Goal: Task Accomplishment & Management: Manage account settings

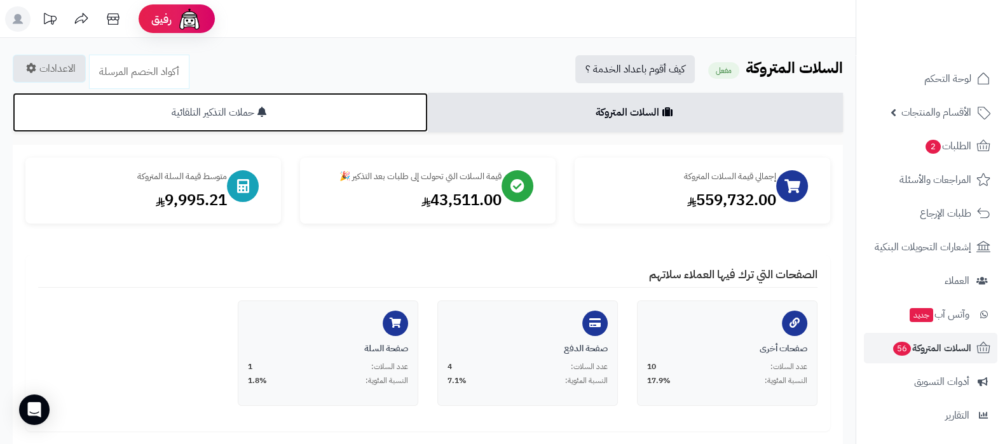
click at [292, 117] on link "حملات التذكير التلقائية" at bounding box center [220, 112] width 415 height 39
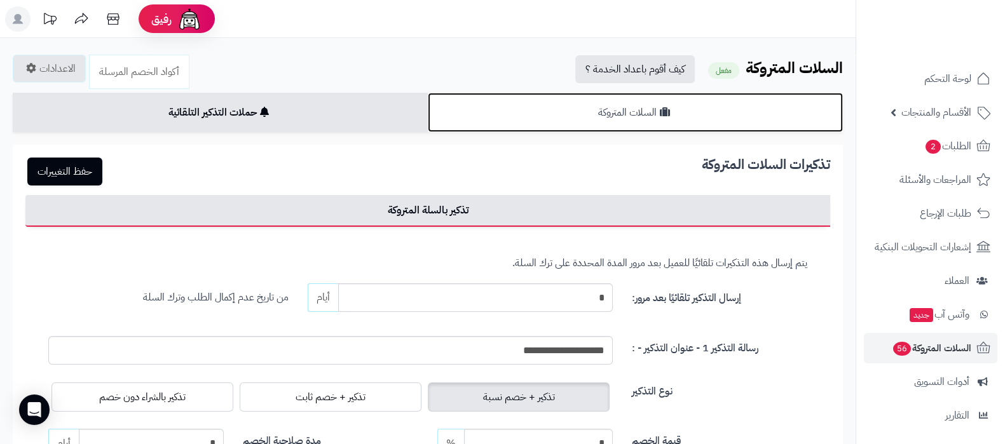
click at [614, 122] on link "السلات المتروكة" at bounding box center [635, 112] width 415 height 39
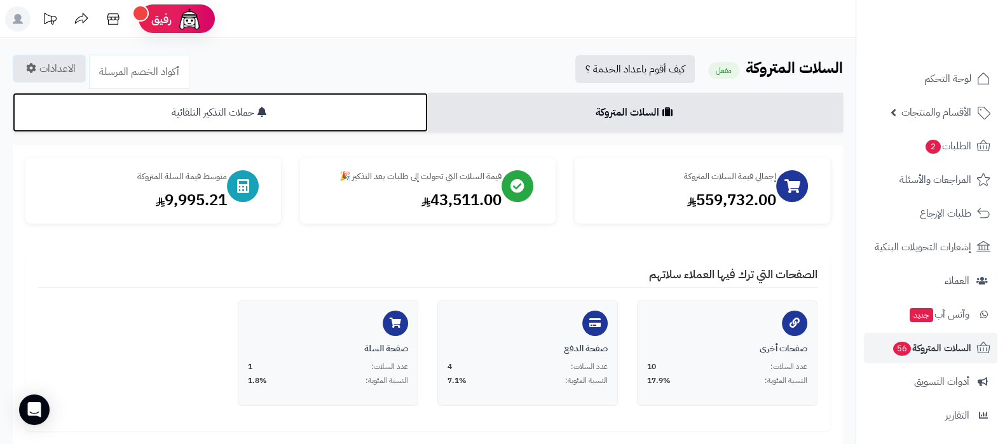
click at [274, 106] on link "حملات التذكير التلقائية" at bounding box center [220, 112] width 415 height 39
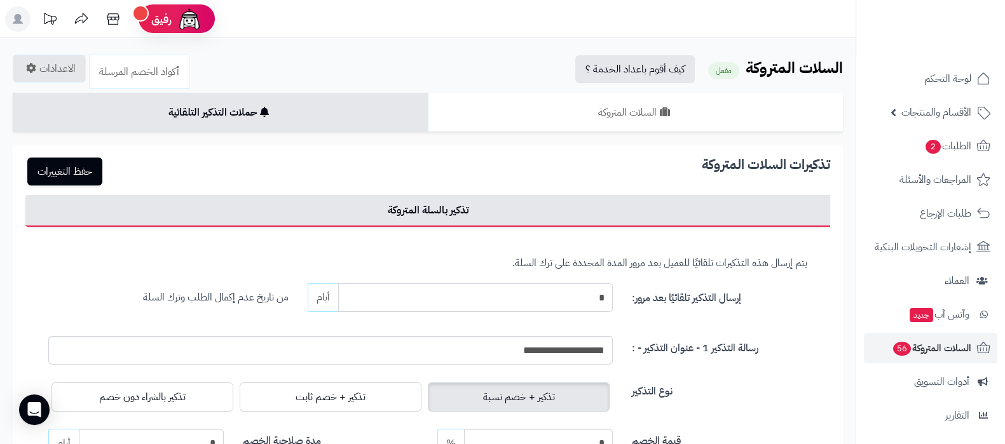
drag, startPoint x: 594, startPoint y: 303, endPoint x: 608, endPoint y: 301, distance: 14.0
click at [608, 301] on input "*" at bounding box center [475, 298] width 275 height 29
type input "*"
click at [71, 166] on button "حفظ التغييرات" at bounding box center [64, 171] width 75 height 28
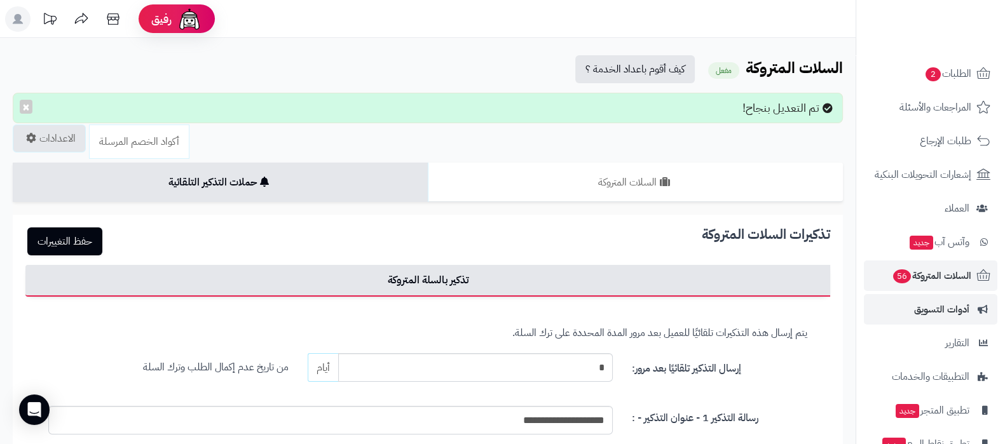
scroll to position [137, 0]
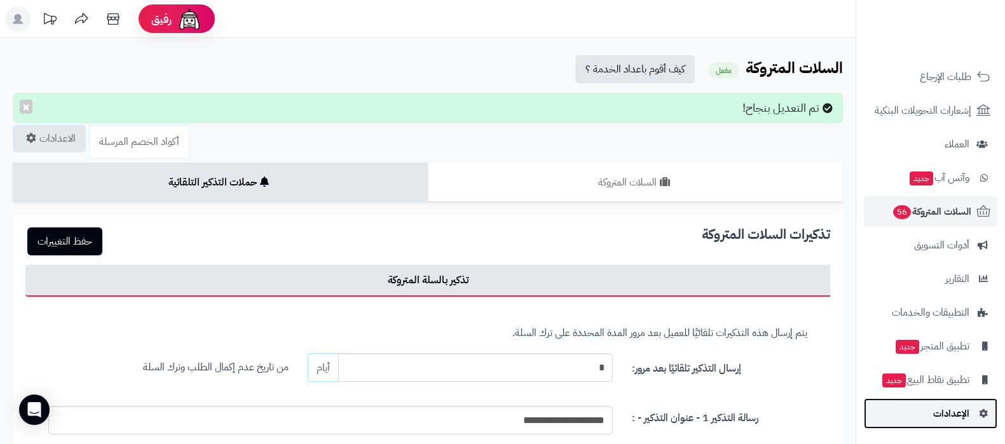
click at [927, 405] on link "الإعدادات" at bounding box center [931, 414] width 134 height 31
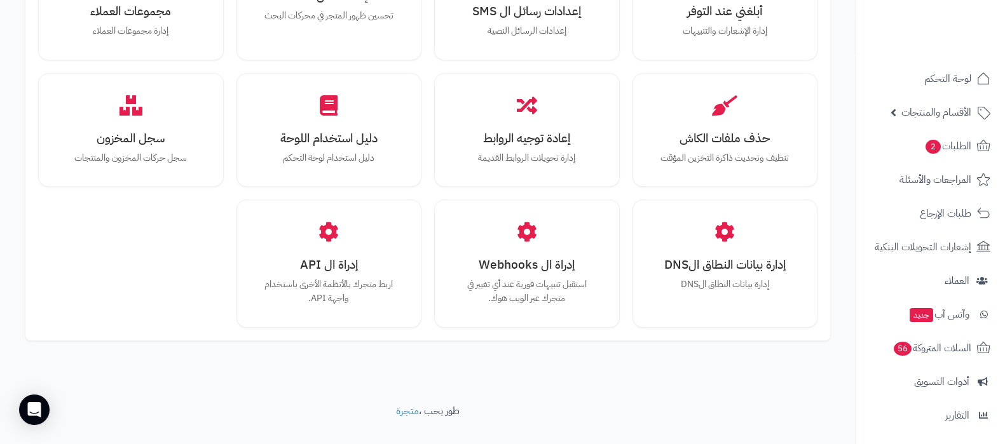
scroll to position [1176, 0]
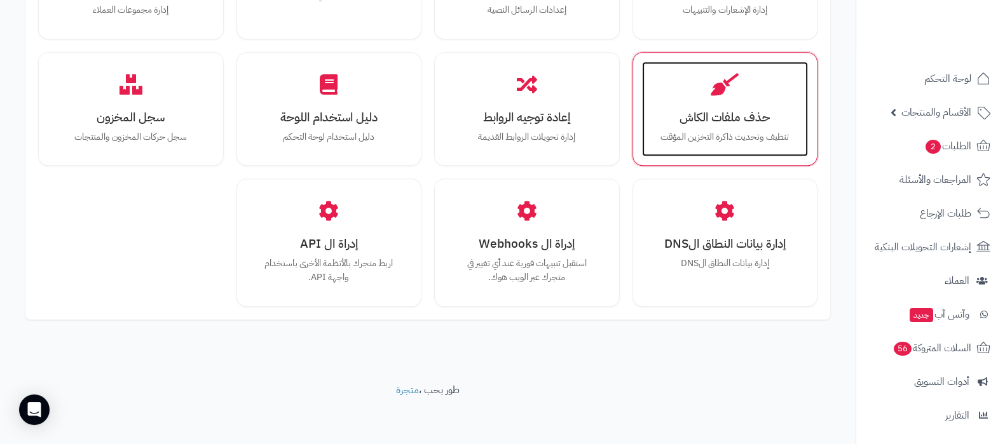
click at [720, 130] on p "تنظيف وتحديث ذاكرة التخزين المؤقت" at bounding box center [725, 137] width 141 height 14
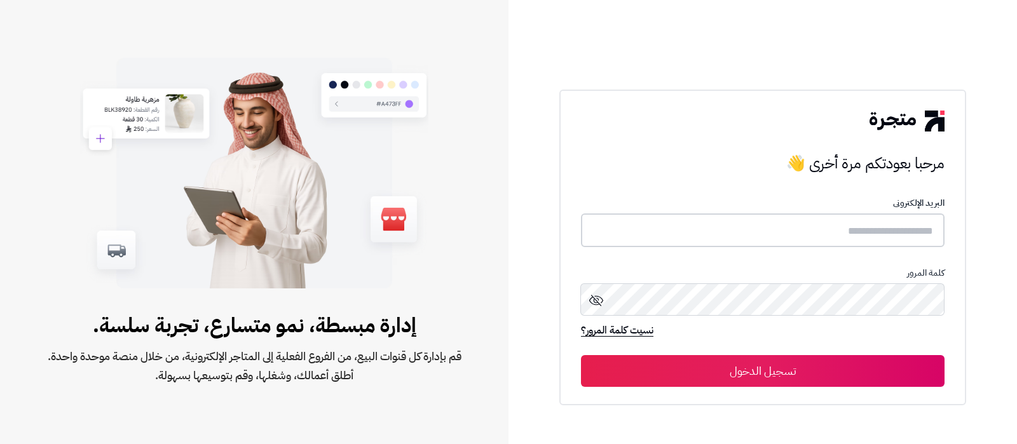
type input "**********"
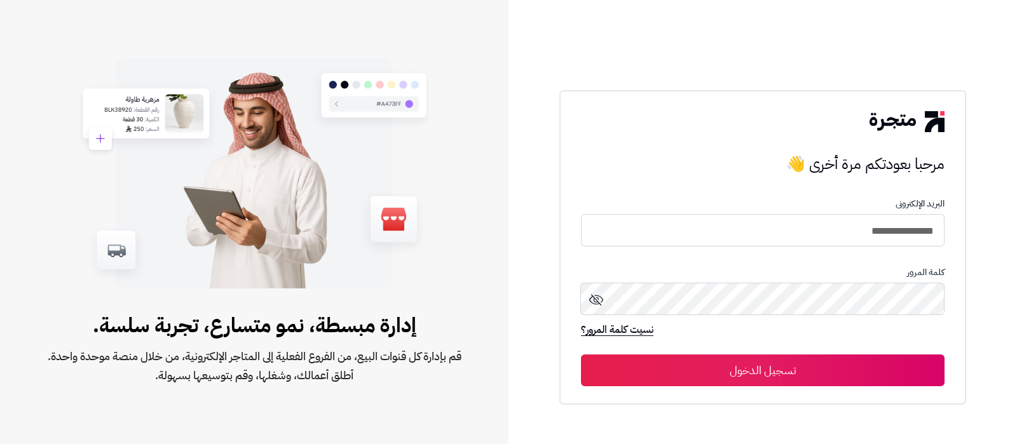
click at [798, 367] on button "تسجيل الدخول" at bounding box center [763, 371] width 364 height 32
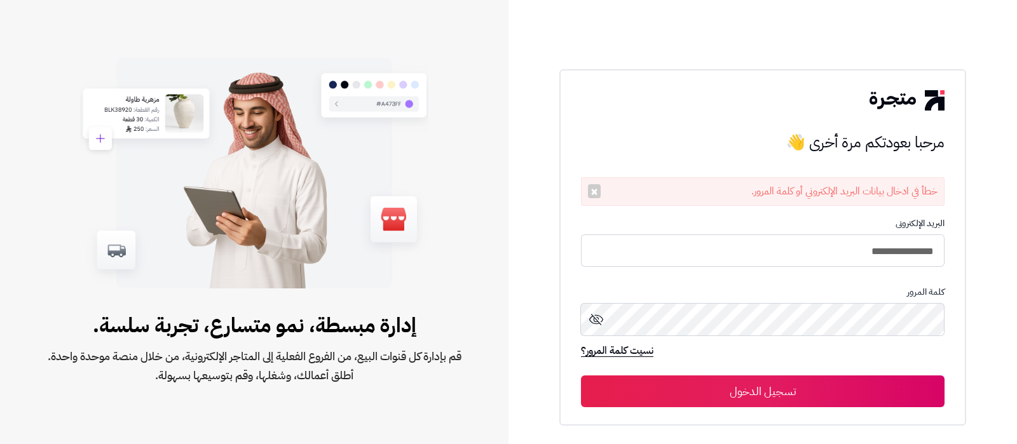
click at [809, 381] on button "تسجيل الدخول" at bounding box center [763, 392] width 364 height 32
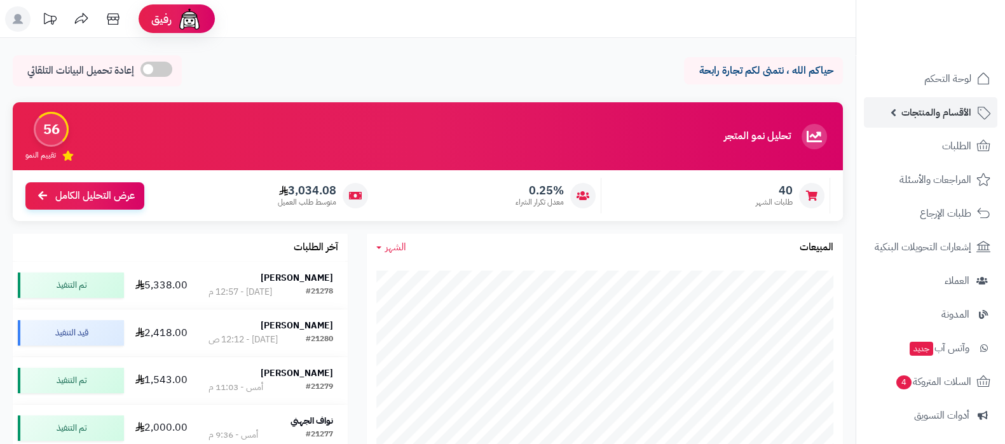
click at [930, 118] on span "الأقسام والمنتجات" at bounding box center [937, 113] width 70 height 18
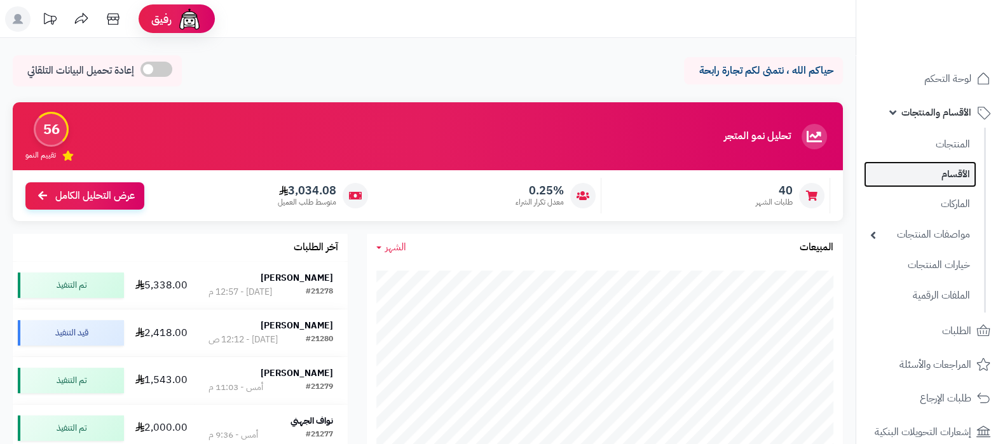
click at [939, 169] on link "الأقسام" at bounding box center [920, 175] width 113 height 26
